Goal: Obtain resource: Download file/media

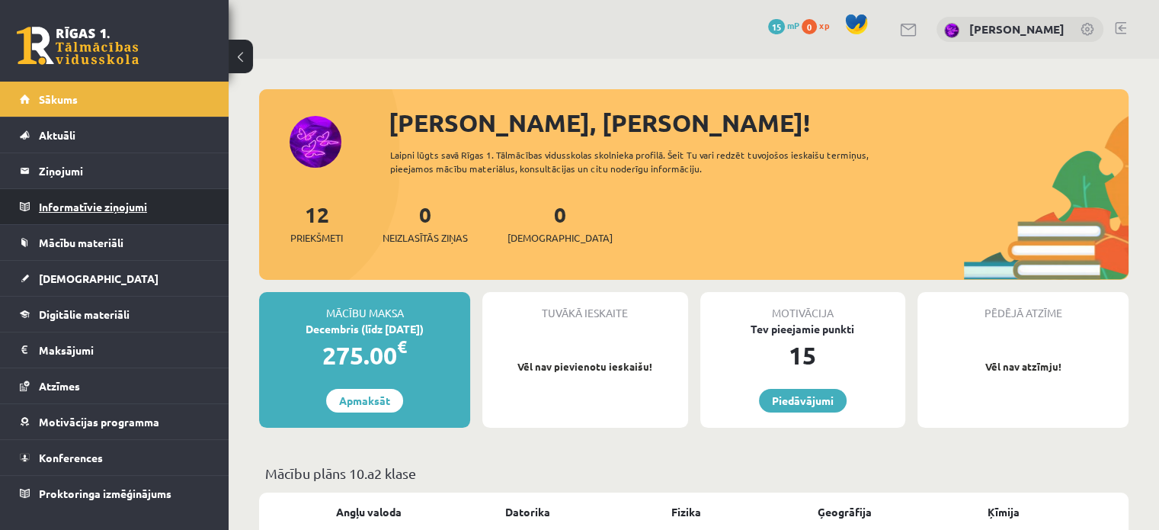
click at [68, 197] on legend "Informatīvie ziņojumi 0" at bounding box center [124, 206] width 171 height 35
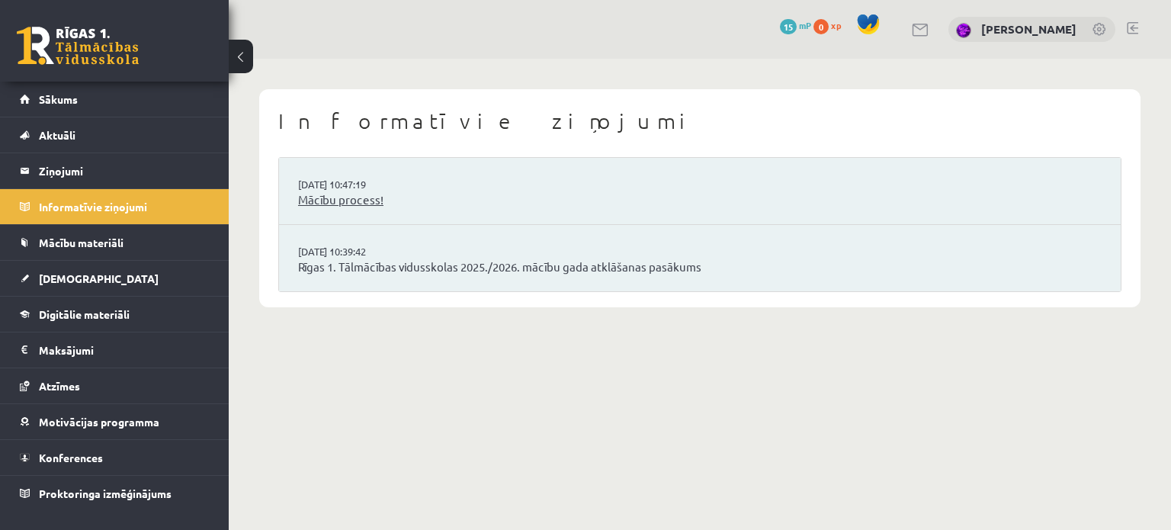
click at [325, 200] on link "Mācību process!" at bounding box center [699, 200] width 803 height 18
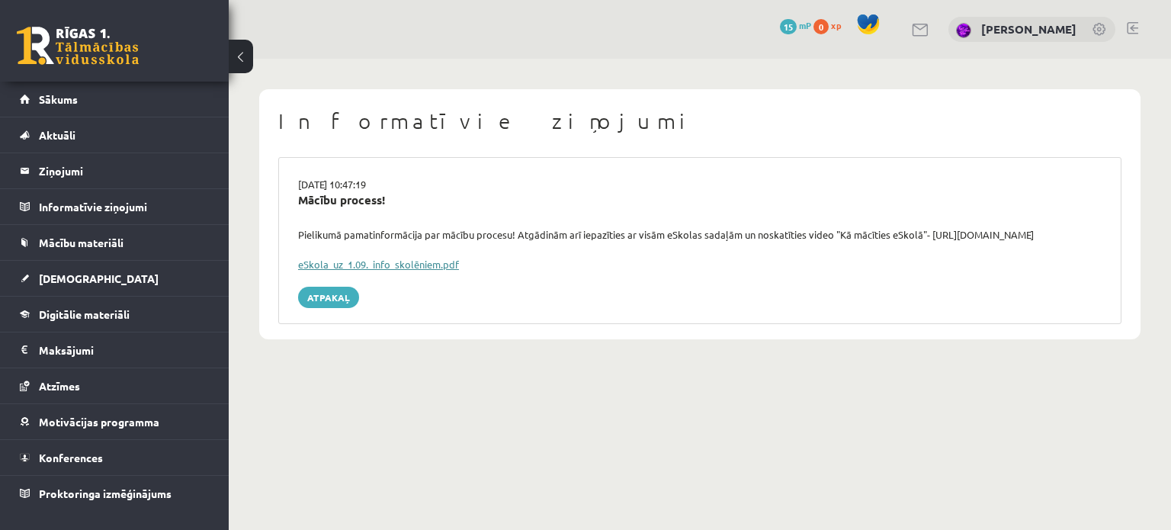
click at [345, 264] on link "eSkola_uz_1.09._info_skolēniem.pdf" at bounding box center [378, 264] width 161 height 13
